Goal: Information Seeking & Learning: Learn about a topic

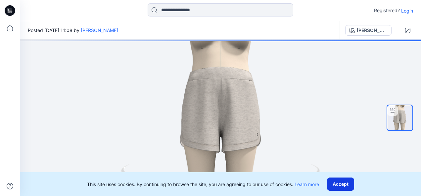
click at [347, 186] on button "Accept" at bounding box center [340, 184] width 27 height 13
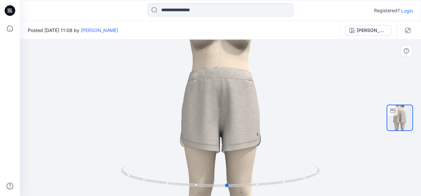
drag, startPoint x: 313, startPoint y: 148, endPoint x: 320, endPoint y: 124, distance: 25.1
click at [320, 124] on div at bounding box center [220, 118] width 401 height 157
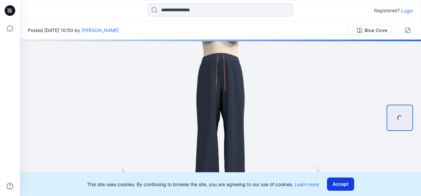
click at [340, 186] on button "Accept" at bounding box center [340, 184] width 27 height 13
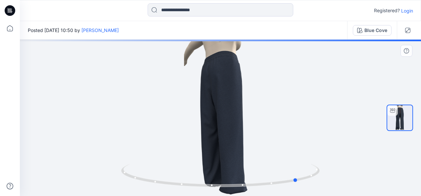
drag, startPoint x: 291, startPoint y: 114, endPoint x: 370, endPoint y: 103, distance: 79.9
click at [370, 103] on div at bounding box center [220, 118] width 401 height 157
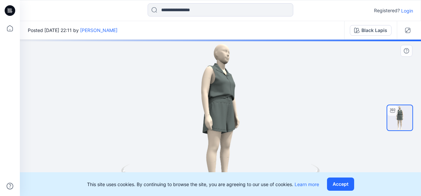
drag, startPoint x: 301, startPoint y: 127, endPoint x: 348, endPoint y: 125, distance: 46.7
click at [348, 125] on div at bounding box center [220, 118] width 401 height 157
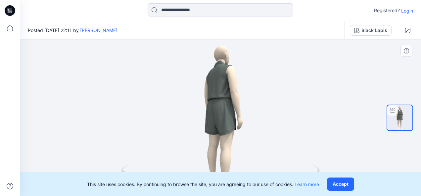
drag, startPoint x: 289, startPoint y: 127, endPoint x: 335, endPoint y: 116, distance: 47.6
click at [335, 117] on div at bounding box center [220, 118] width 401 height 157
